Goal: Information Seeking & Learning: Find specific fact

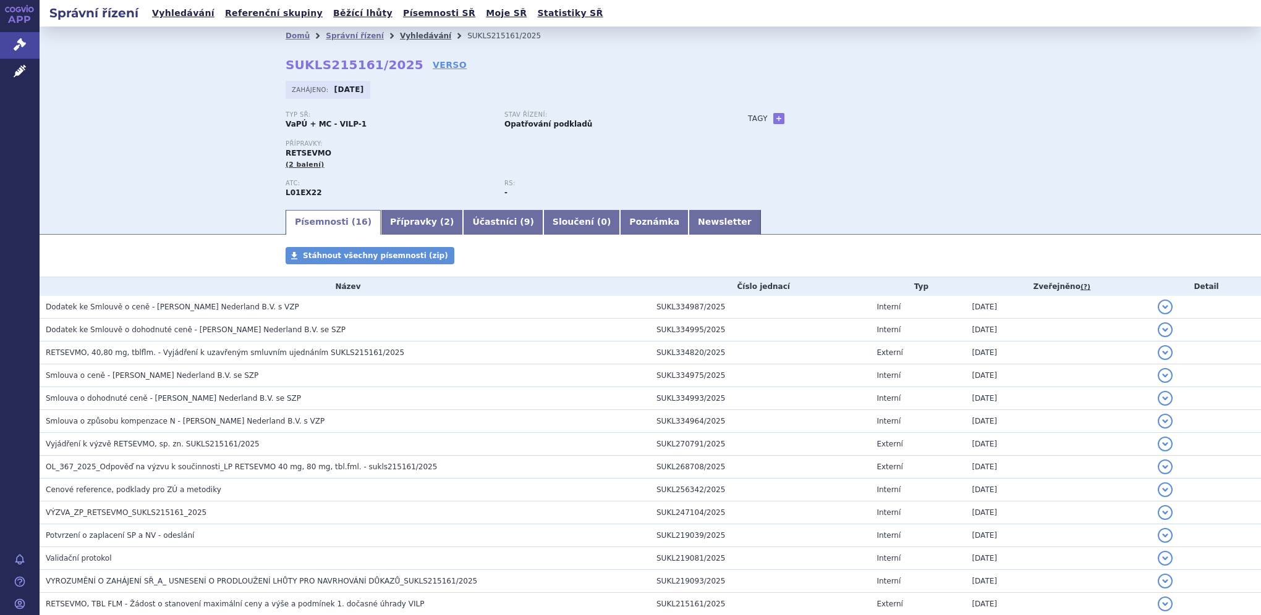
click at [400, 33] on link "Vyhledávání" at bounding box center [425, 36] width 51 height 9
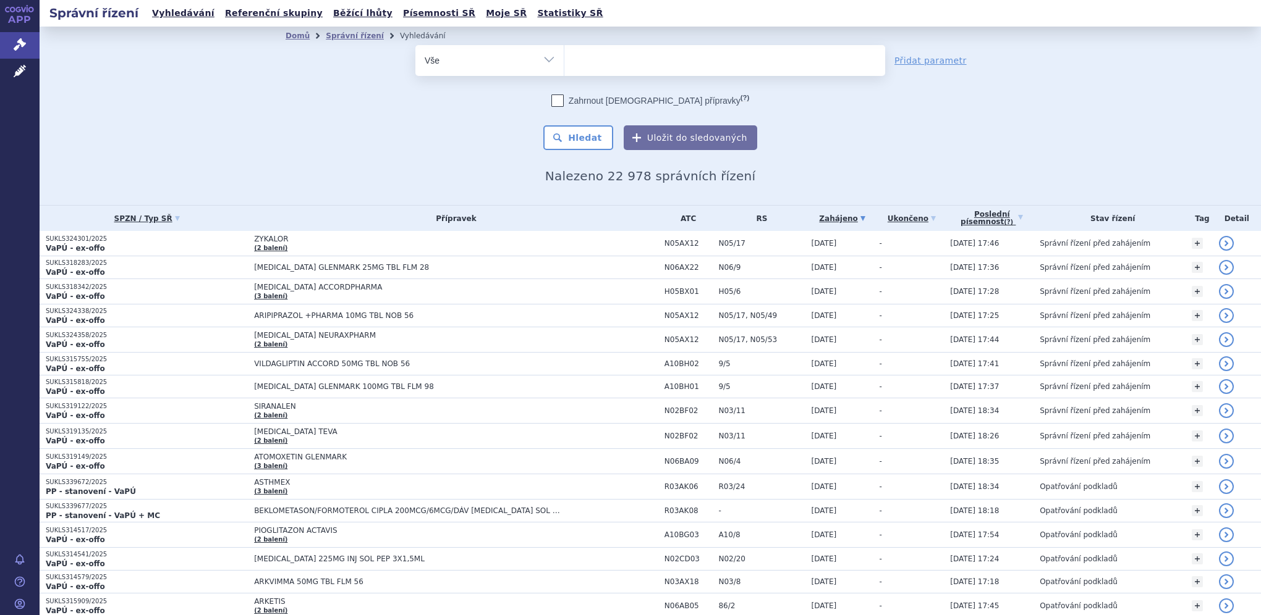
click at [638, 66] on ul at bounding box center [724, 58] width 321 height 26
click at [564, 66] on select at bounding box center [564, 59] width 1 height 31
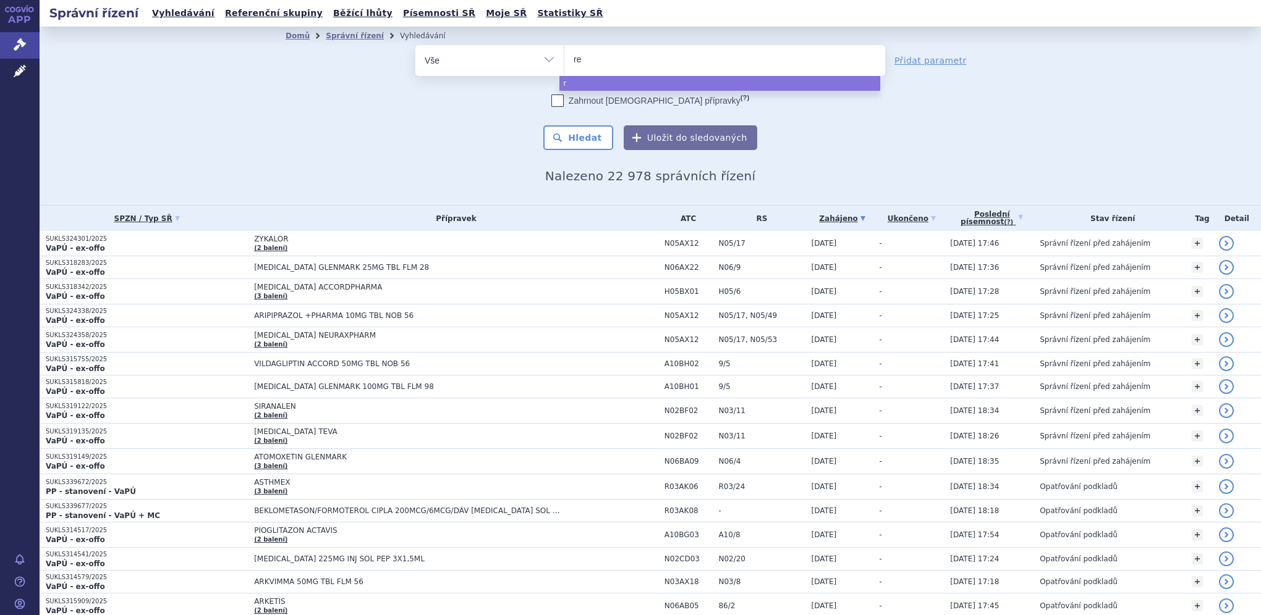
type input "ret"
type input "rets"
type input "retse"
type input "retsevn"
type input "retsev"
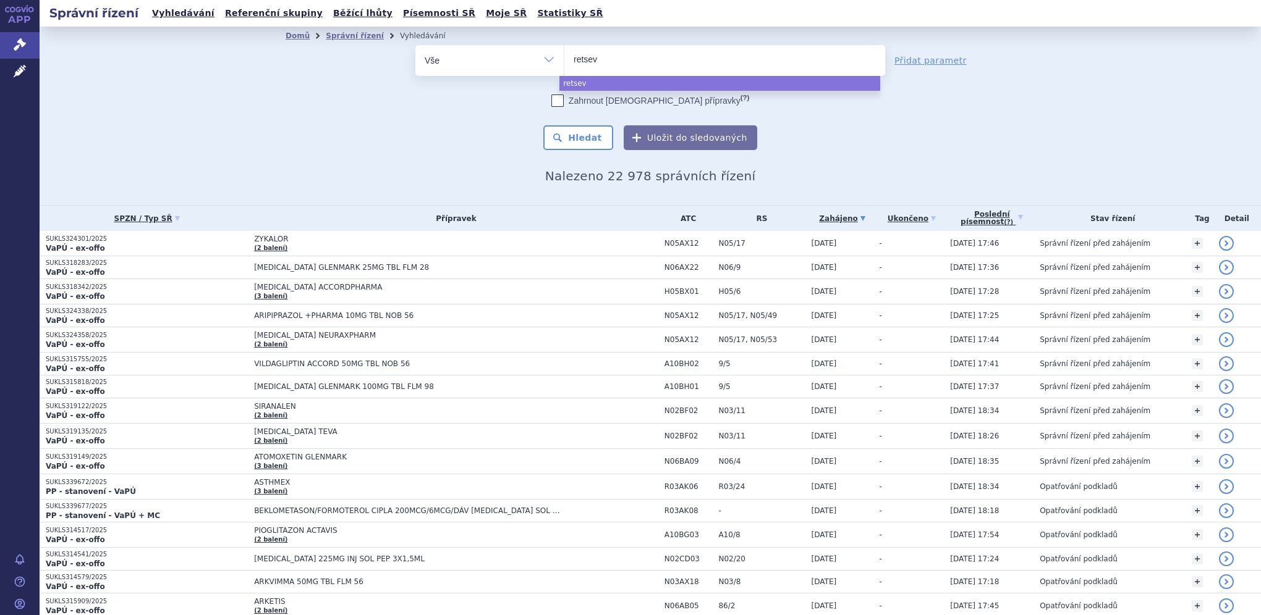
type input "retsevm"
type input "retsevmo"
select select "retsevmo"
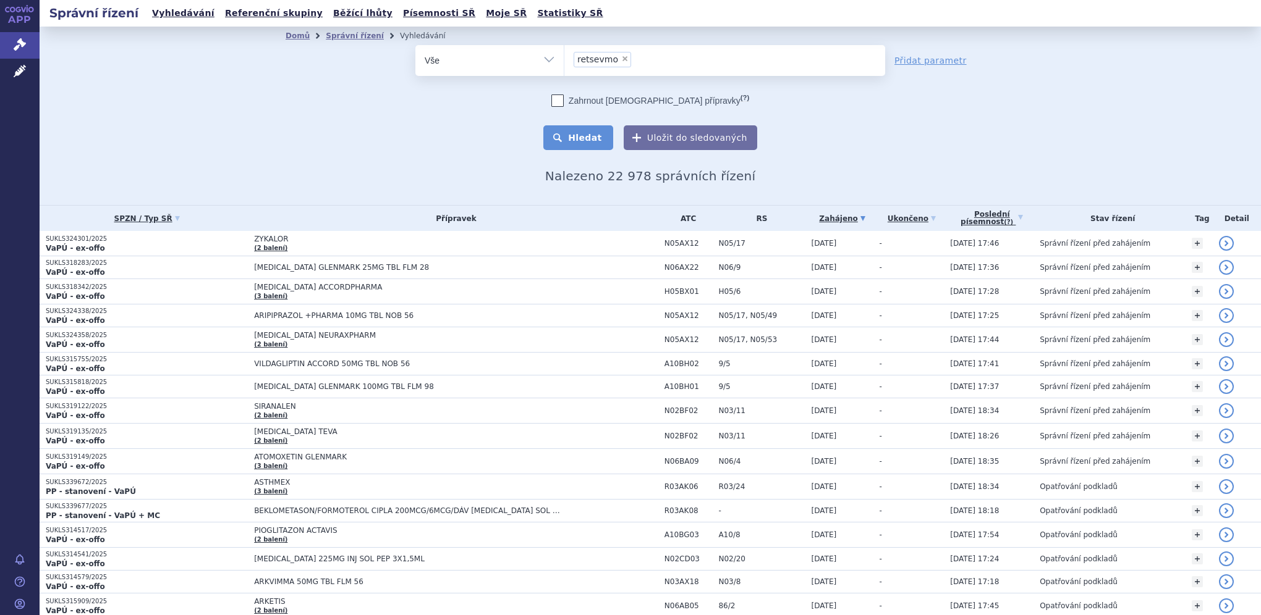
click at [586, 136] on button "Hledat" at bounding box center [578, 137] width 70 height 25
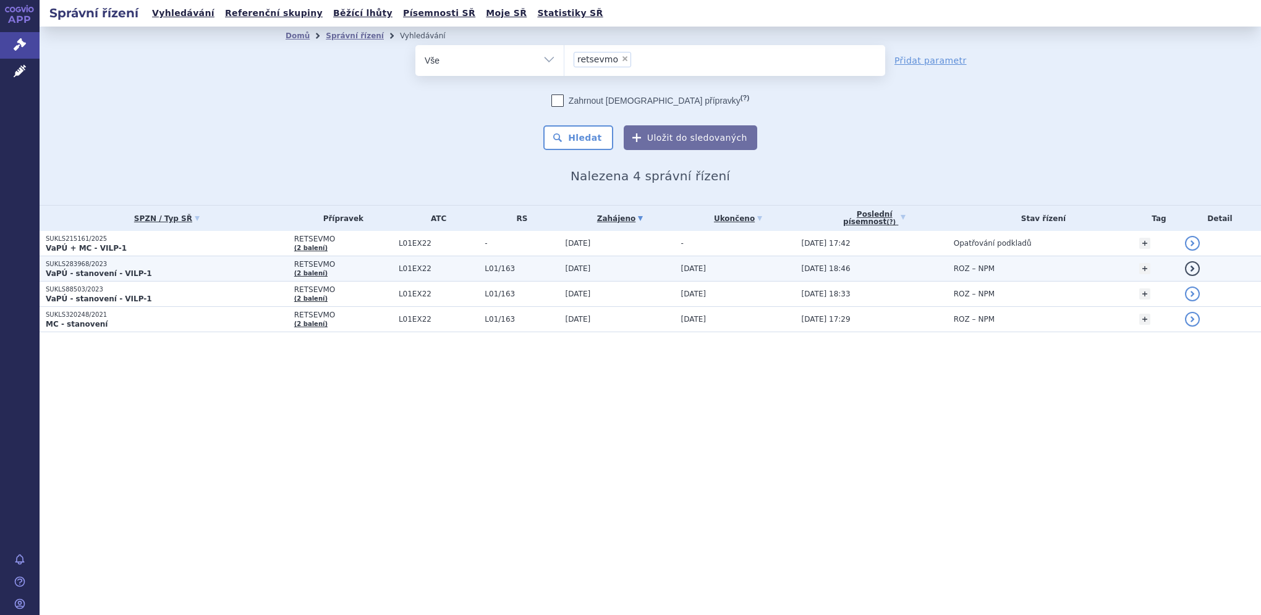
click at [72, 274] on strong "VaPÚ - stanovení - VILP-1" at bounding box center [99, 273] width 106 height 9
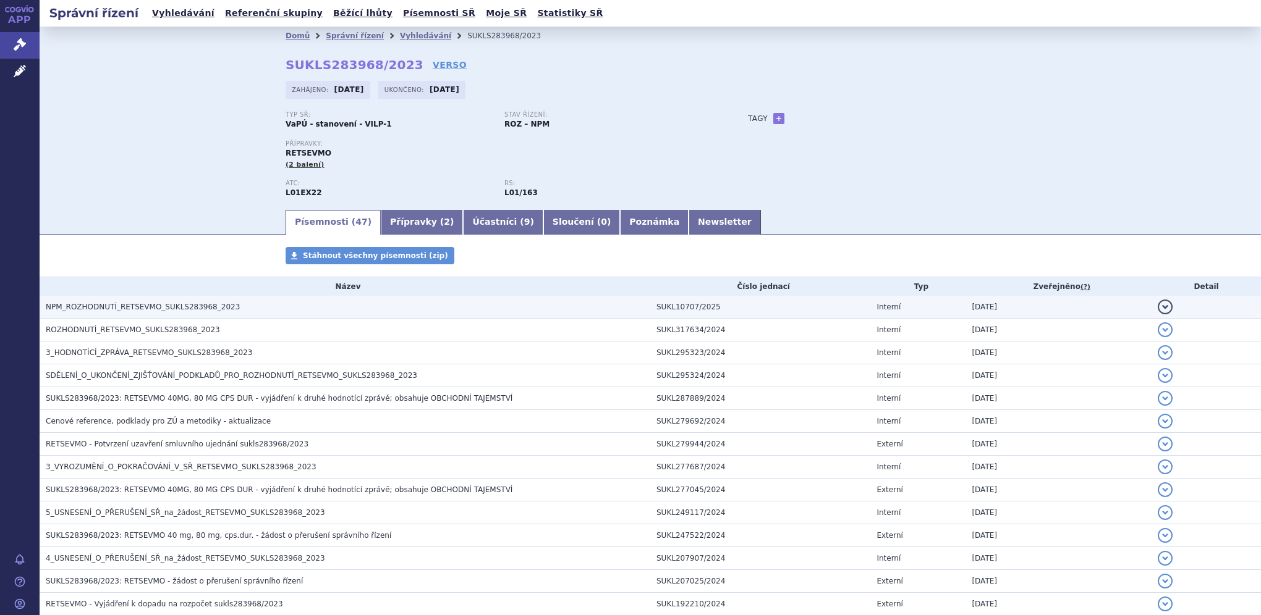
click at [148, 310] on span "NPM_ROZHODNUTÍ_RETSEVMO_SUKLS283968_2023" at bounding box center [143, 307] width 194 height 9
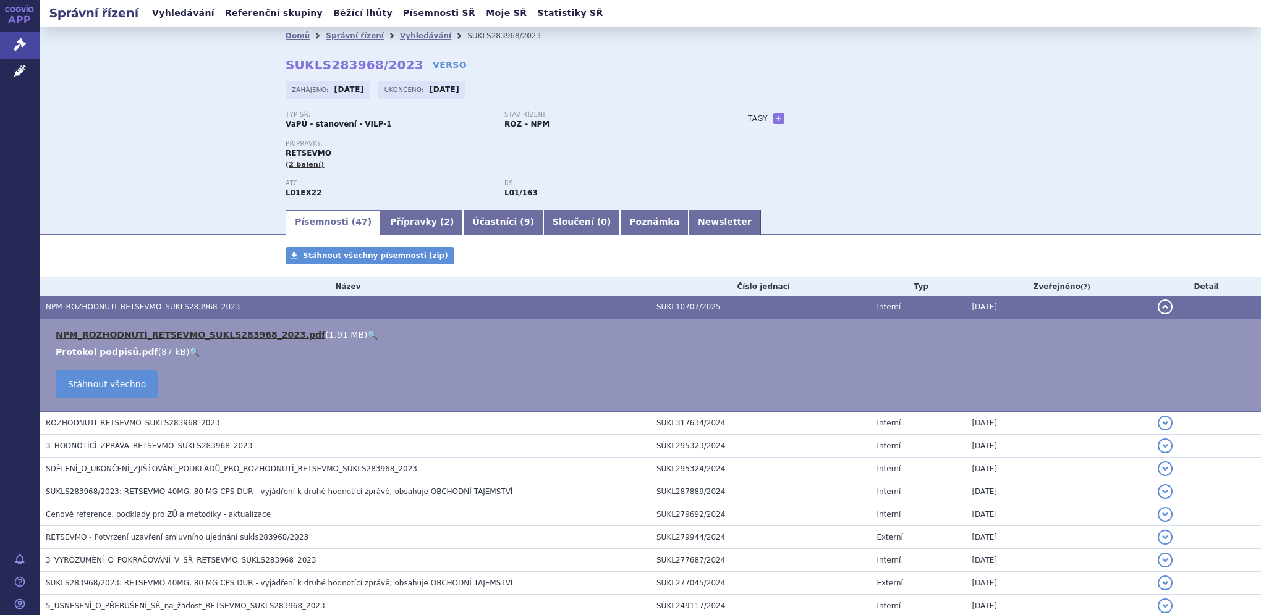
click at [111, 336] on link "NPM_ROZHODNUTÍ_RETSEVMO_SUKLS283968_2023.pdf" at bounding box center [190, 335] width 269 height 10
